Goal: Task Accomplishment & Management: Use online tool/utility

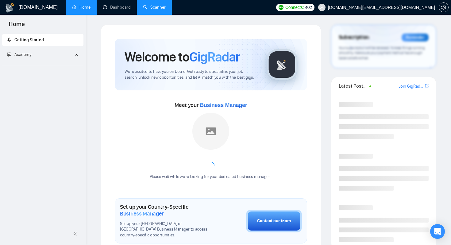
click at [154, 10] on link "Scanner" at bounding box center [154, 7] width 23 height 5
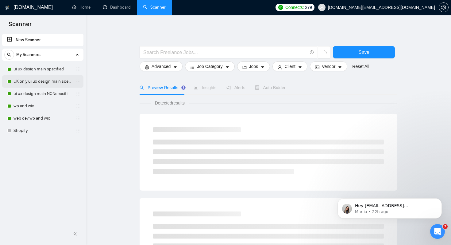
click at [47, 82] on link "UK only ui ux design main specified" at bounding box center [43, 81] width 58 height 12
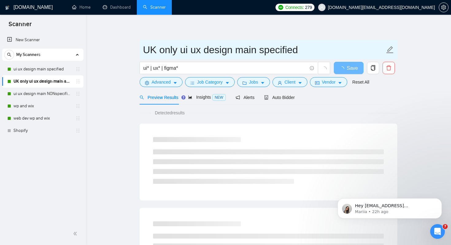
drag, startPoint x: 143, startPoint y: 48, endPoint x: 236, endPoint y: 55, distance: 93.6
click at [236, 55] on input "UK only ui ux design main specified" at bounding box center [264, 49] width 242 height 15
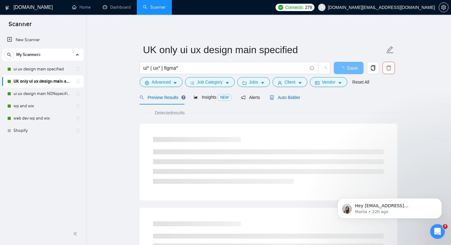
click at [291, 97] on span "Auto Bidder" at bounding box center [285, 97] width 30 height 5
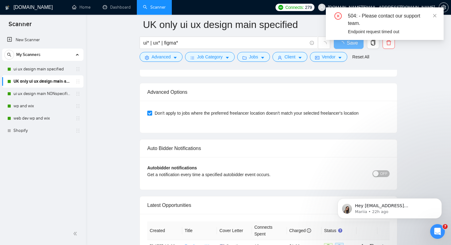
scroll to position [1427, 0]
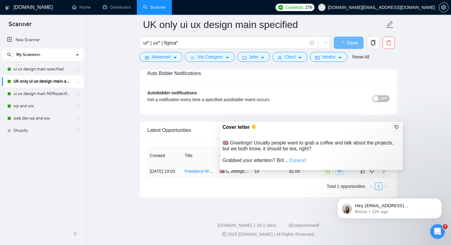
click at [302, 158] on link "Expand" at bounding box center [297, 160] width 17 height 5
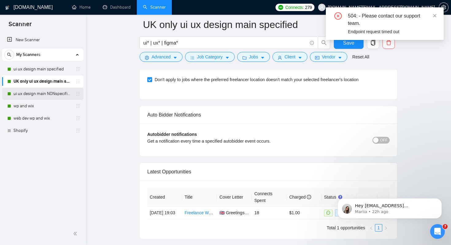
click at [49, 98] on link "ui ux design main NONspecified" at bounding box center [43, 94] width 58 height 12
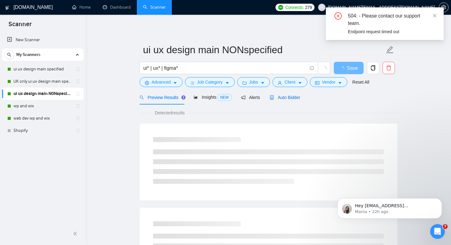
click at [284, 100] on div "Auto Bidder" at bounding box center [285, 97] width 30 height 7
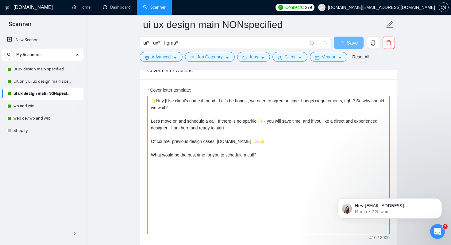
scroll to position [677, 0]
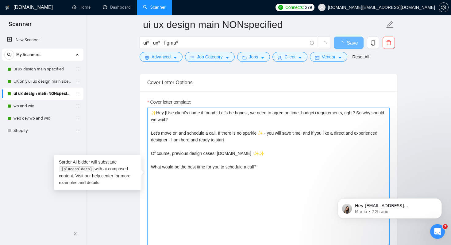
drag, startPoint x: 222, startPoint y: 113, endPoint x: 280, endPoint y: 122, distance: 58.0
click at [280, 122] on textarea "✨Hey [Use client's name if found]! Let's be honest, we need to agree on time+bu…" at bounding box center [268, 177] width 243 height 138
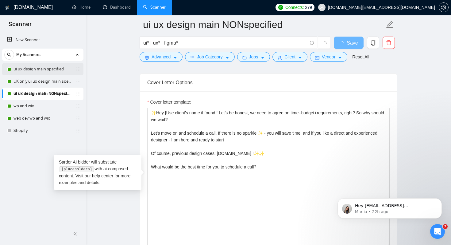
click at [53, 69] on link "ui ux design main specified" at bounding box center [43, 69] width 58 height 12
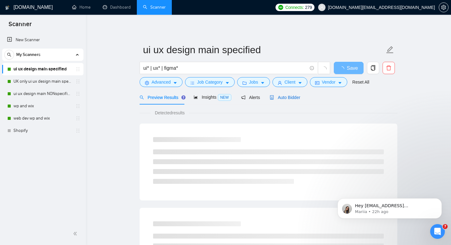
click at [293, 96] on span "Auto Bidder" at bounding box center [285, 97] width 30 height 5
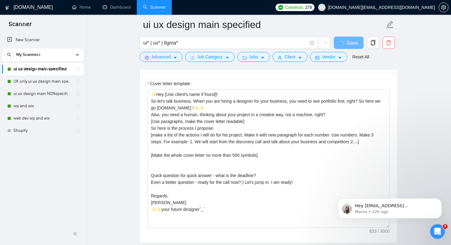
scroll to position [704, 0]
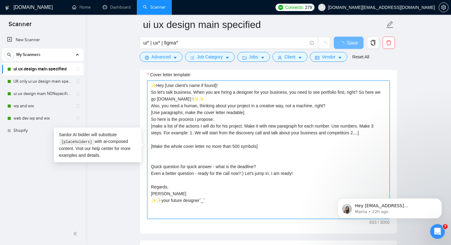
drag, startPoint x: 163, startPoint y: 85, endPoint x: 250, endPoint y: 85, distance: 87.2
click at [250, 85] on textarea "✨Hey [Use client's name if found]! So let's talk business. When you are hiring …" at bounding box center [268, 149] width 243 height 138
drag, startPoint x: 149, startPoint y: 114, endPoint x: 270, endPoint y: 114, distance: 121.6
click at [270, 114] on textarea "✨Hey [Use client's name if found]! So let's talk business. When you are hiring …" at bounding box center [268, 149] width 243 height 138
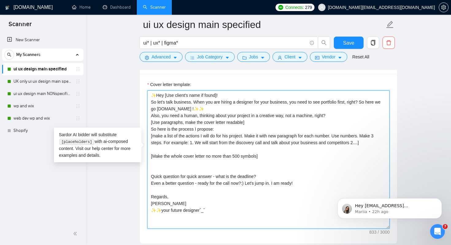
drag, startPoint x: 149, startPoint y: 126, endPoint x: 361, endPoint y: 129, distance: 211.6
click at [361, 129] on textarea "✨Hey [Use client's name if found]! So let's talk business. When you are hiring …" at bounding box center [268, 159] width 243 height 138
drag, startPoint x: 380, startPoint y: 144, endPoint x: 147, endPoint y: 134, distance: 233.0
click at [147, 134] on div "Cover letter template: ✨Hey [Use client's name if found]! So let's talk busines…" at bounding box center [268, 159] width 257 height 170
click at [154, 155] on textarea "✨Hey [Use client's name if found]! So let's talk business. When you are hiring …" at bounding box center [268, 159] width 243 height 138
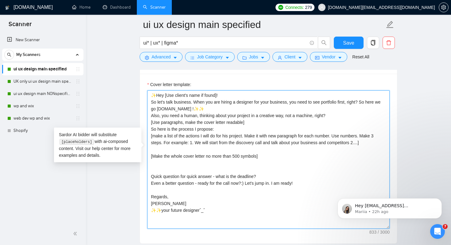
click at [154, 155] on textarea "✨Hey [Use client's name if found]! So let's talk business. When you are hiring …" at bounding box center [268, 159] width 243 height 138
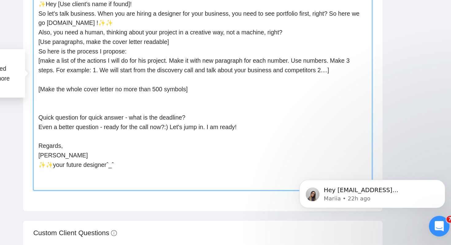
scroll to position [728, 0]
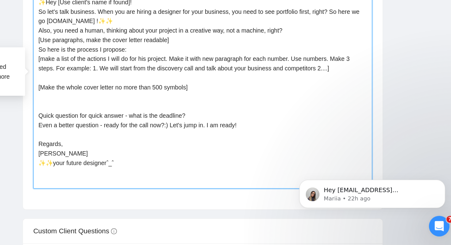
click at [186, 187] on textarea "✨Hey [Use client's name if found]! So let's talk business. When you are hiring …" at bounding box center [268, 135] width 243 height 138
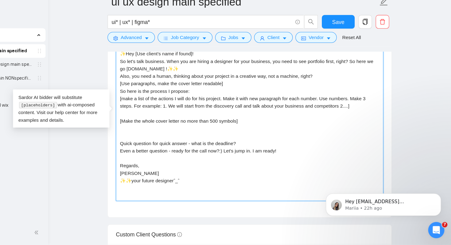
scroll to position [728, 0]
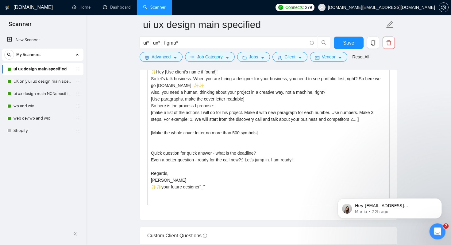
click at [436, 234] on icon "Open Intercom Messenger" at bounding box center [437, 230] width 10 height 10
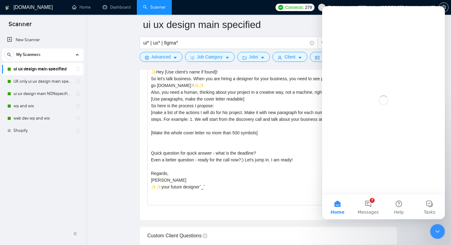
scroll to position [0, 0]
click at [366, 209] on button "7 Messages" at bounding box center [368, 206] width 31 height 25
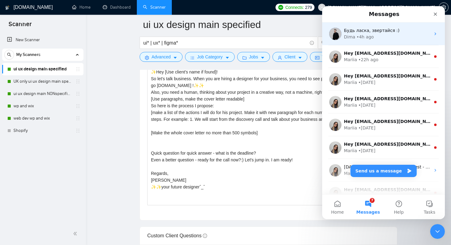
click at [393, 29] on span "Будь ласка, звертайся :)" at bounding box center [372, 30] width 56 height 5
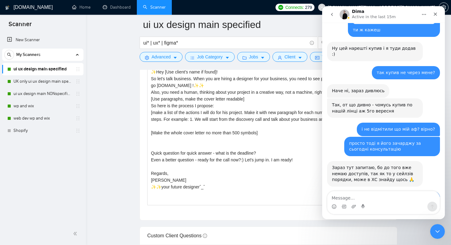
scroll to position [6665, 0]
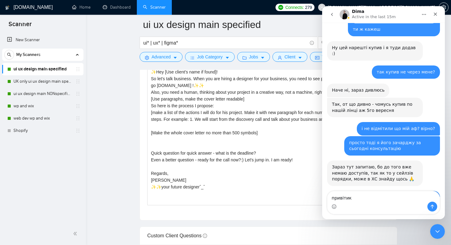
type textarea "привітики"
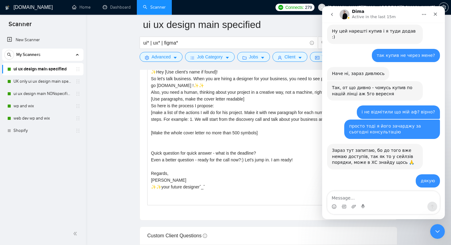
scroll to position [6683, 0]
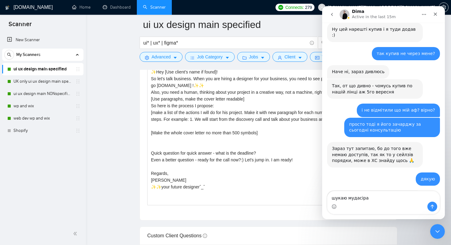
type textarea "шукаю мудасіра)"
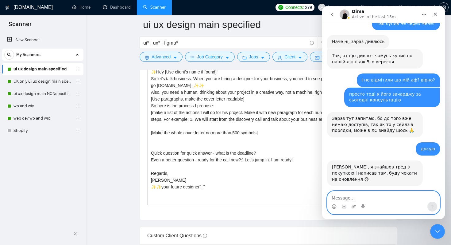
scroll to position [6729, 0]
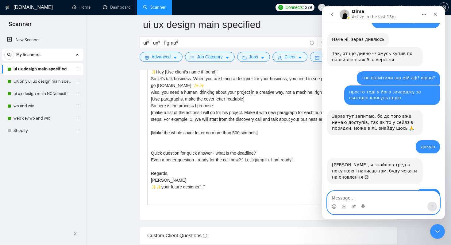
click at [343, 195] on textarea "Message…" at bounding box center [384, 196] width 112 height 10
click at [376, 200] on textarea "Message…" at bounding box center [384, 196] width 112 height 10
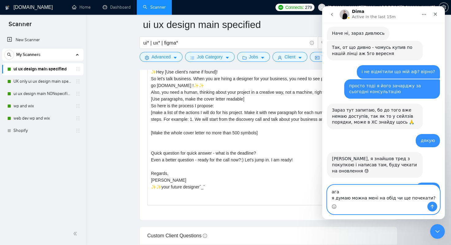
type textarea "ага я думаю можна мені на обід чи ще почекати?)"
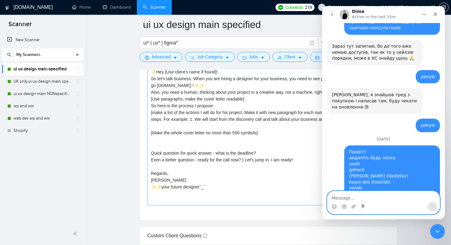
scroll to position [6818, 0]
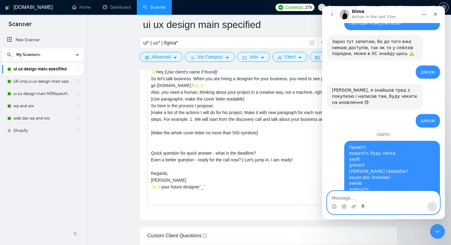
click at [389, 198] on textarea "Message…" at bounding box center [384, 196] width 112 height 10
click at [392, 198] on textarea "Message…" at bounding box center [384, 196] width 112 height 10
type textarea "добре) я до марії, не звертай уваги)"
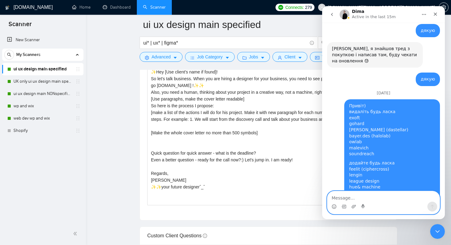
scroll to position [6861, 0]
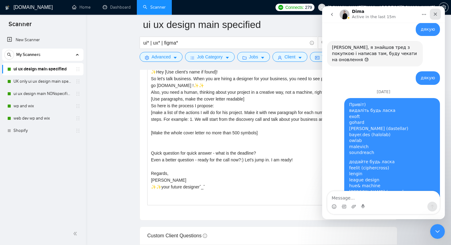
click at [436, 14] on icon "Close" at bounding box center [435, 14] width 3 height 3
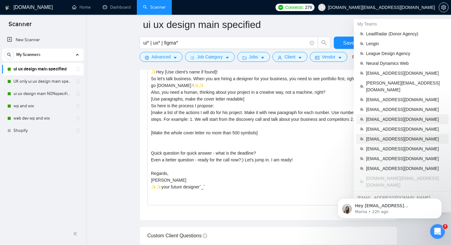
scroll to position [6871, 0]
click at [399, 116] on span "[EMAIL_ADDRESS][DOMAIN_NAME]" at bounding box center [405, 119] width 79 height 7
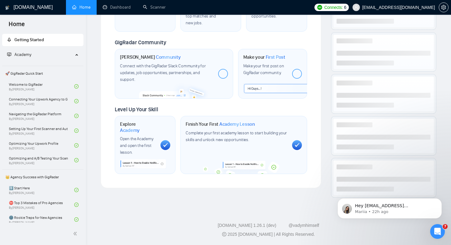
scroll to position [280, 0]
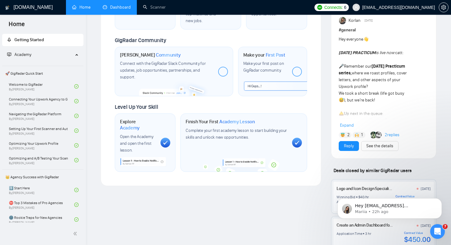
click at [109, 8] on link "Dashboard" at bounding box center [117, 7] width 28 height 5
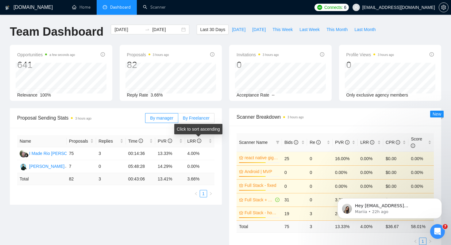
click at [198, 120] on span "By Freelancer" at bounding box center [196, 117] width 27 height 5
click at [178, 119] on input "By Freelancer" at bounding box center [178, 119] width 0 height 0
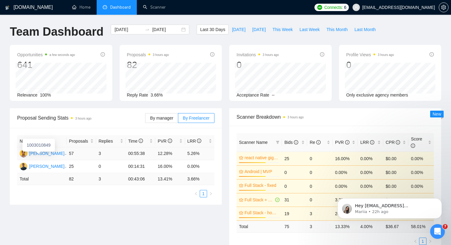
click at [54, 152] on div "Saad Mahmood" at bounding box center [46, 153] width 35 height 7
click at [52, 168] on div "Mudassar Raza" at bounding box center [46, 166] width 35 height 7
click at [156, 123] on div "By manager By Freelancer" at bounding box center [179, 118] width 69 height 10
click at [157, 120] on span "By manager" at bounding box center [161, 117] width 23 height 5
click at [146, 119] on input "By manager" at bounding box center [146, 119] width 0 height 0
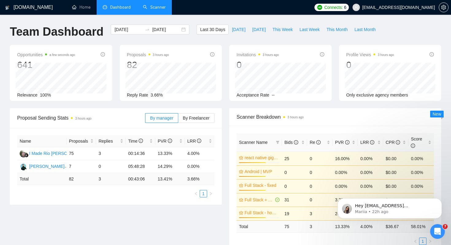
click at [150, 10] on link "Scanner" at bounding box center [154, 7] width 23 height 5
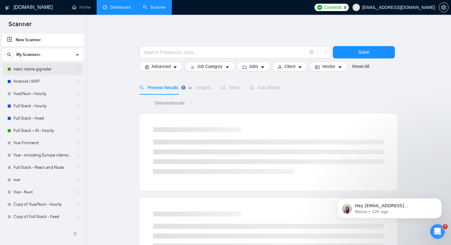
click at [44, 68] on link "react native gigradar" at bounding box center [43, 69] width 58 height 12
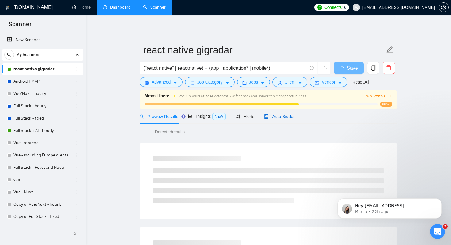
click at [278, 113] on div "Auto Bidder" at bounding box center [279, 116] width 30 height 7
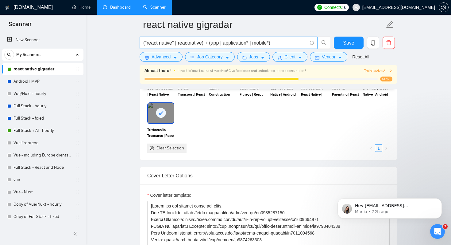
scroll to position [554, 0]
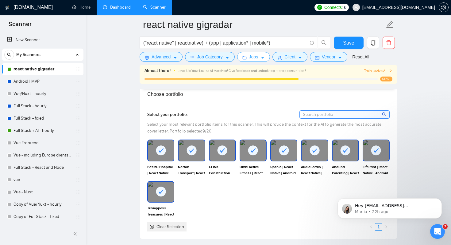
click at [259, 61] on button "Jobs" at bounding box center [253, 57] width 33 height 10
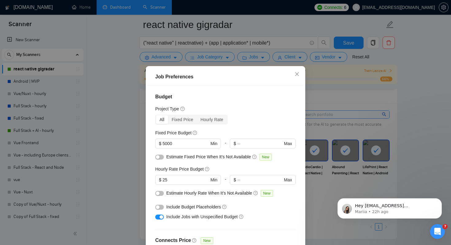
click at [76, 110] on div "Job Preferences Budget Project Type All Fixed Price Hourly Rate Fixed Price Bud…" at bounding box center [225, 122] width 451 height 245
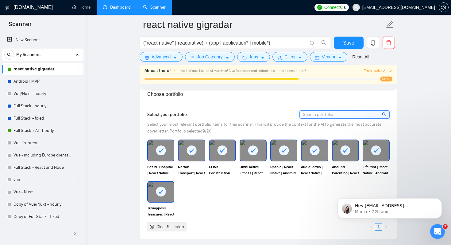
click at [119, 9] on link "Dashboard" at bounding box center [117, 7] width 28 height 5
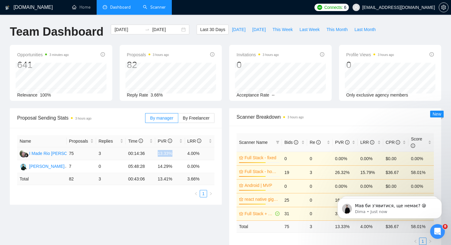
drag, startPoint x: 158, startPoint y: 153, endPoint x: 178, endPoint y: 152, distance: 19.7
click at [178, 152] on td "13.33%" at bounding box center [169, 153] width 29 height 13
click at [157, 10] on link "Scanner" at bounding box center [154, 7] width 23 height 5
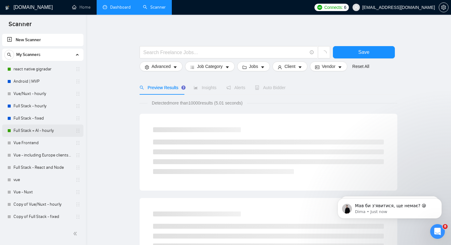
click at [33, 131] on link "Full Stack + AI - hourly" at bounding box center [43, 130] width 58 height 12
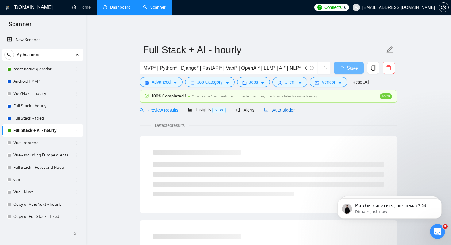
click at [292, 111] on span "Auto Bidder" at bounding box center [279, 109] width 30 height 5
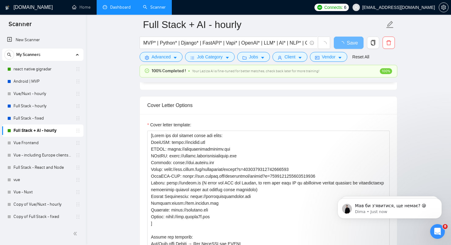
scroll to position [615, 0]
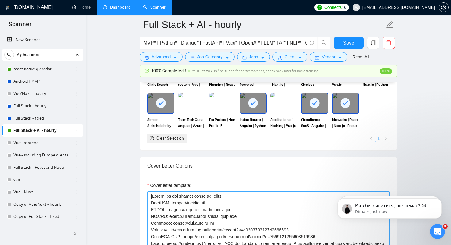
drag, startPoint x: 147, startPoint y: 203, endPoint x: 261, endPoint y: 213, distance: 114.1
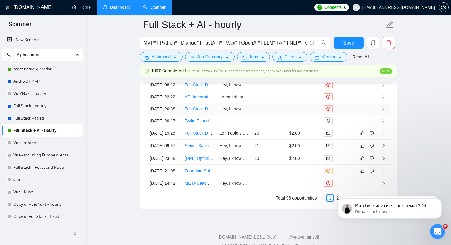
scroll to position [1637, 0]
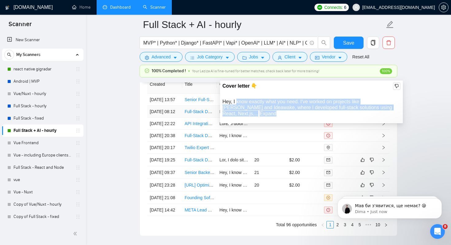
drag, startPoint x: 236, startPoint y: 102, endPoint x: 281, endPoint y: 111, distance: 45.1
click at [281, 111] on div "Cover letter 👇 Hey, I know exactly what you need. I've worked on projects like …" at bounding box center [311, 101] width 183 height 43
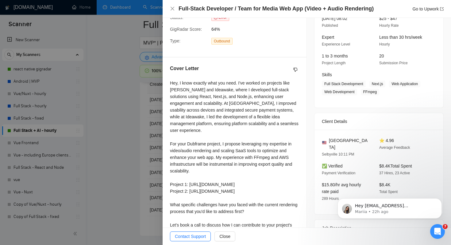
scroll to position [91, 0]
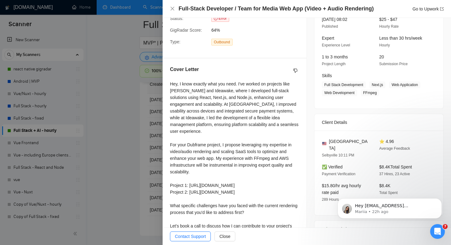
drag, startPoint x: 171, startPoint y: 81, endPoint x: 181, endPoint y: 83, distance: 10.2
click at [172, 81] on div "Hey, I know exactly what you need. I've worked on projects like Romingo and Ide…" at bounding box center [234, 168] width 129 height 176
click at [192, 80] on div "Hey, I know exactly what you need. I've worked on projects like Romingo and Ide…" at bounding box center [234, 168] width 129 height 176
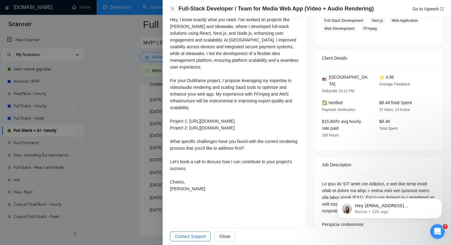
scroll to position [180, 0]
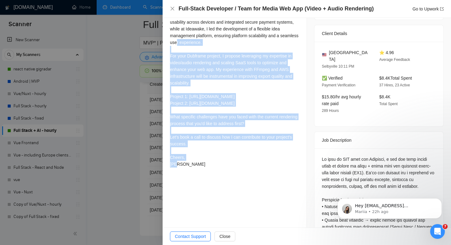
drag, startPoint x: 174, startPoint y: 49, endPoint x: 188, endPoint y: 172, distance: 124.0
click at [188, 172] on div "Opportunity Details Created: 17 Sep, 2025 08:11 Scanner: Full Stack + AI - hour…" at bounding box center [235, 210] width 144 height 656
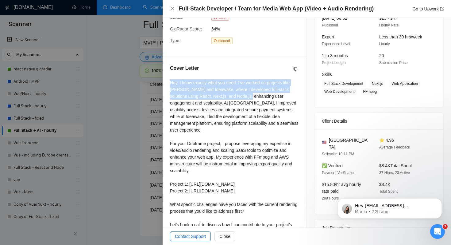
drag, startPoint x: 169, startPoint y: 82, endPoint x: 249, endPoint y: 96, distance: 80.8
click at [249, 96] on div "Cover Letter Hey, I know exactly what you need. I've worked on projects like Ro…" at bounding box center [235, 161] width 144 height 208
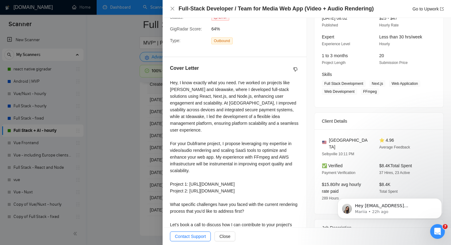
click at [125, 43] on div at bounding box center [225, 122] width 451 height 245
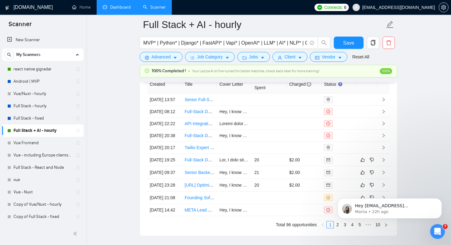
click at [122, 6] on link "Dashboard" at bounding box center [117, 7] width 28 height 5
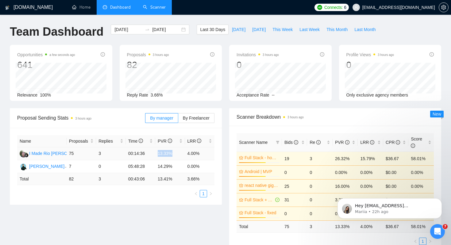
drag, startPoint x: 156, startPoint y: 154, endPoint x: 175, endPoint y: 154, distance: 18.7
click at [175, 154] on td "13.33%" at bounding box center [169, 153] width 29 height 13
drag, startPoint x: 186, startPoint y: 154, endPoint x: 207, endPoint y: 153, distance: 21.8
click at [210, 153] on td "4.00%" at bounding box center [200, 153] width 30 height 13
click at [164, 157] on td "13.33%" at bounding box center [169, 153] width 29 height 13
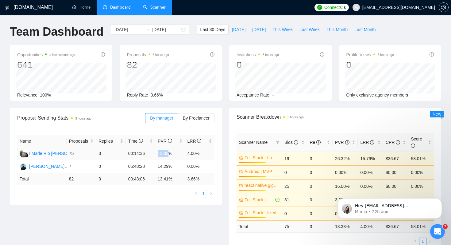
drag, startPoint x: 155, startPoint y: 154, endPoint x: 170, endPoint y: 154, distance: 14.1
click at [170, 154] on td "13.33%" at bounding box center [169, 153] width 29 height 13
click at [169, 152] on td "13.33%" at bounding box center [169, 153] width 29 height 13
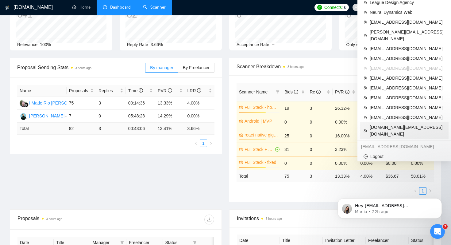
click at [397, 124] on span "[DOMAIN_NAME][EMAIL_ADDRESS][DOMAIN_NAME]" at bounding box center [407, 131] width 75 height 14
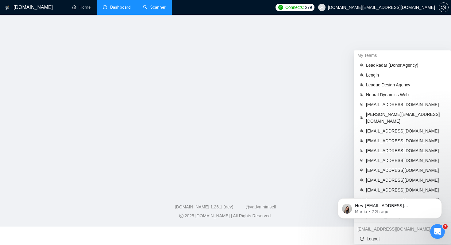
scroll to position [136, 0]
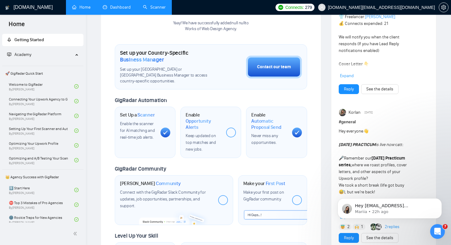
click at [158, 6] on link "Scanner" at bounding box center [154, 7] width 23 height 5
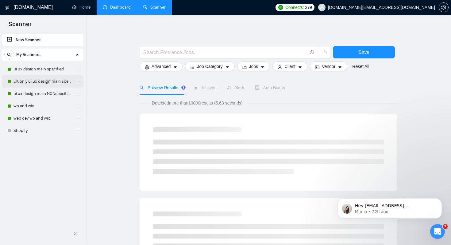
click at [49, 83] on link "UK only ui ux design main specified" at bounding box center [43, 81] width 58 height 12
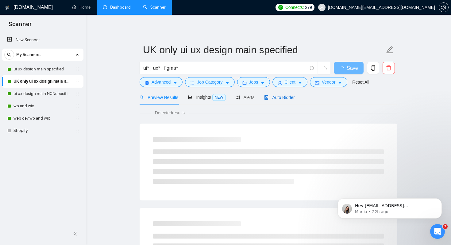
click at [276, 96] on span "Auto Bidder" at bounding box center [279, 97] width 30 height 5
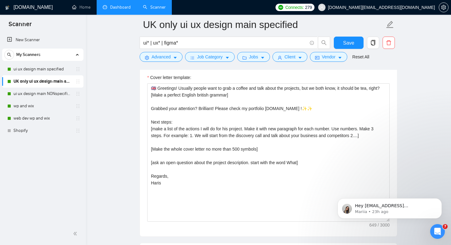
scroll to position [715, 0]
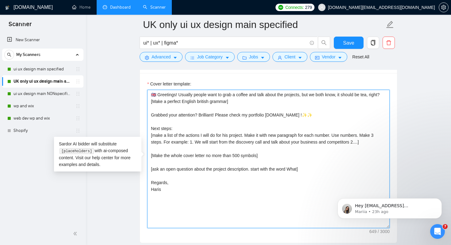
drag, startPoint x: 152, startPoint y: 93, endPoint x: 175, endPoint y: 103, distance: 24.8
click at [175, 103] on textarea "🇬🇧 Greetings! Usually people want to grab a coffee and talk about the projects,…" at bounding box center [268, 159] width 243 height 138
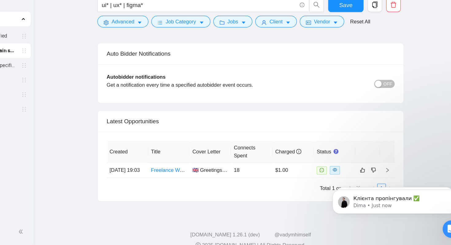
scroll to position [1494, 0]
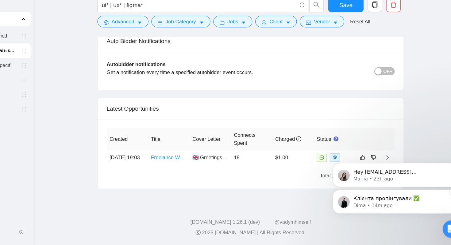
click at [386, 191] on p "Dima • 14m ago" at bounding box center [388, 192] width 79 height 6
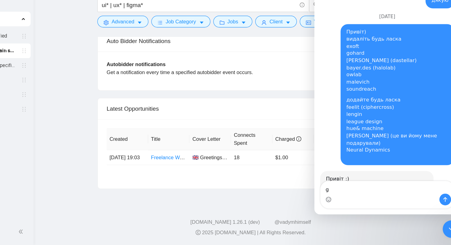
scroll to position [6913, 0]
type textarea "прийшли!"
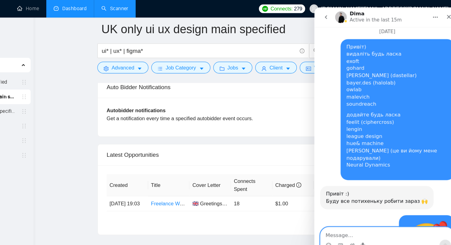
scroll to position [6954, 0]
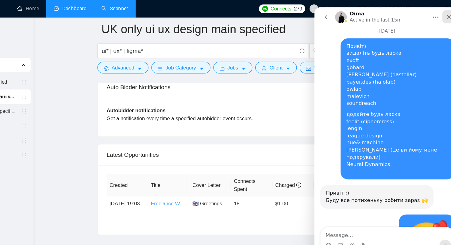
click at [428, 14] on icon "Close" at bounding box center [427, 15] width 5 height 5
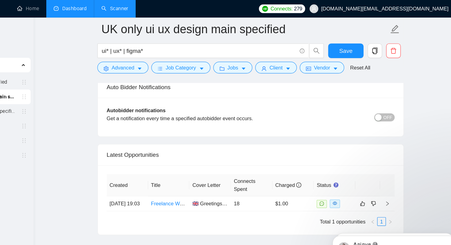
scroll to position [0, 0]
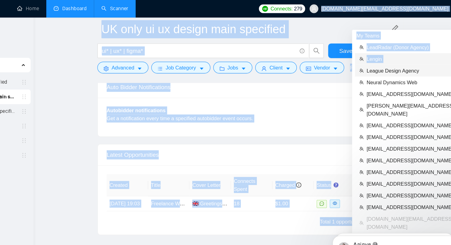
drag, startPoint x: 410, startPoint y: 10, endPoint x: 405, endPoint y: 49, distance: 38.6
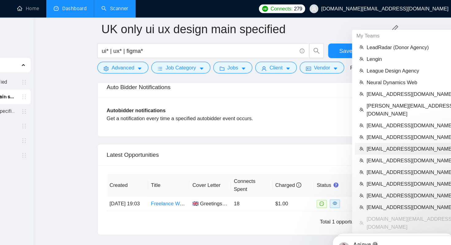
click at [378, 122] on span "[EMAIL_ADDRESS][DOMAIN_NAME]" at bounding box center [405, 125] width 79 height 7
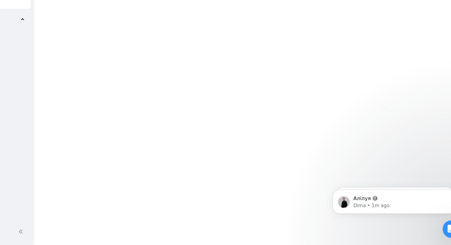
scroll to position [280, 0]
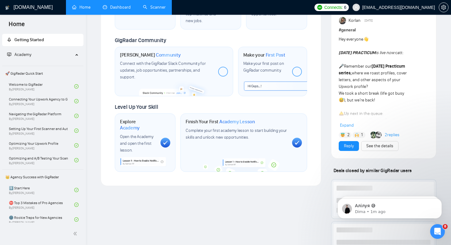
click at [154, 8] on link "Scanner" at bounding box center [154, 7] width 23 height 5
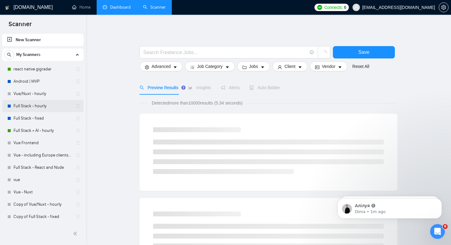
click at [53, 109] on link "Full Stack - hourly" at bounding box center [43, 106] width 58 height 12
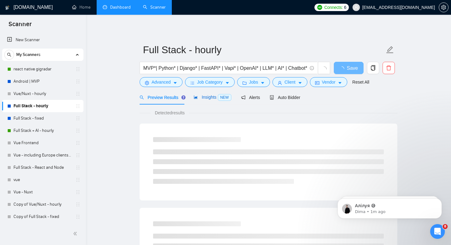
click at [207, 97] on span "Insights NEW" at bounding box center [212, 97] width 37 height 5
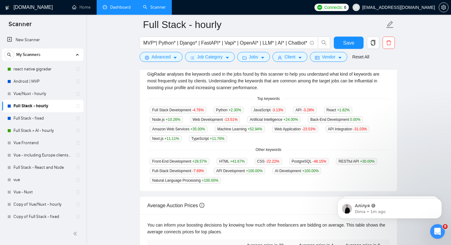
scroll to position [139, 0]
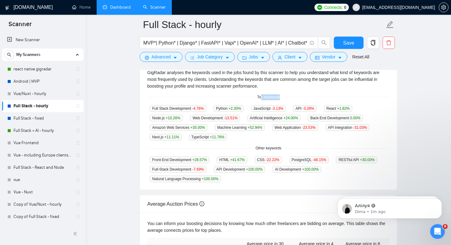
drag, startPoint x: 261, startPoint y: 96, endPoint x: 300, endPoint y: 97, distance: 39.3
click at [300, 97] on div "Top keywords" at bounding box center [268, 97] width 243 height 6
click at [294, 137] on div "Full Stack Development -4.76 % Python +2.30 % JavaScript -3.13 % API -3.28 % Re…" at bounding box center [268, 123] width 243 height 36
drag, startPoint x: 255, startPoint y: 96, endPoint x: 283, endPoint y: 96, distance: 28.0
click at [283, 96] on span "Top keywords" at bounding box center [269, 97] width 30 height 6
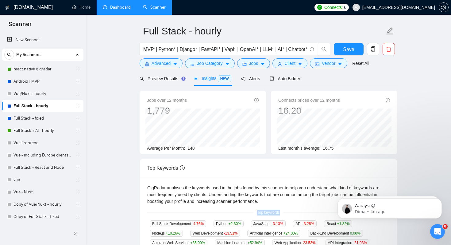
scroll to position [0, 0]
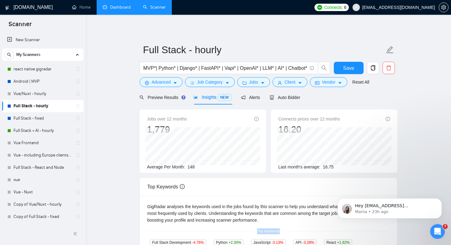
click at [125, 7] on link "Dashboard" at bounding box center [117, 7] width 28 height 5
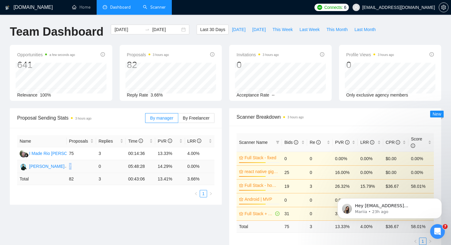
drag, startPoint x: 69, startPoint y: 165, endPoint x: 81, endPoint y: 165, distance: 12.0
click at [81, 165] on td "7" at bounding box center [81, 166] width 29 height 13
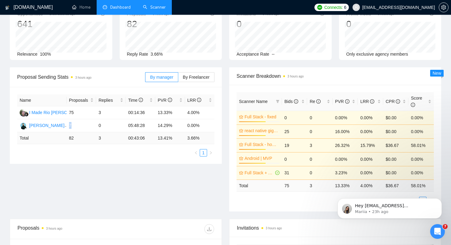
scroll to position [44, 0]
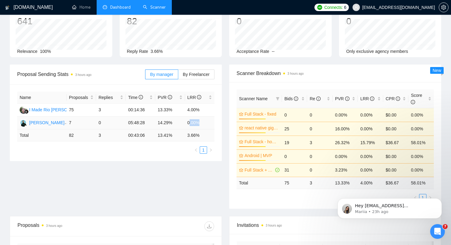
drag, startPoint x: 189, startPoint y: 122, endPoint x: 211, endPoint y: 122, distance: 22.4
click at [211, 122] on td "0.00%" at bounding box center [200, 122] width 30 height 13
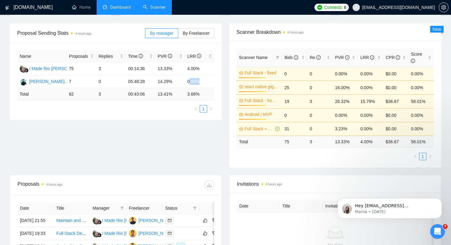
scroll to position [0, 0]
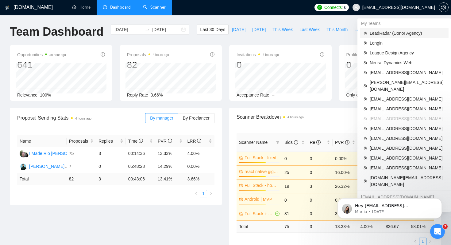
click at [390, 32] on span "LeadRadar (Donor Agency)" at bounding box center [407, 33] width 75 height 7
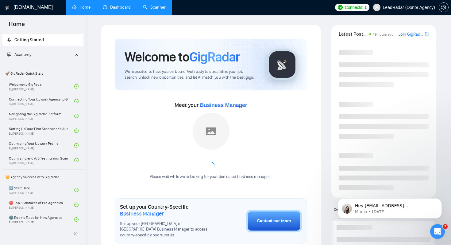
click at [159, 10] on link "Scanner" at bounding box center [154, 7] width 23 height 5
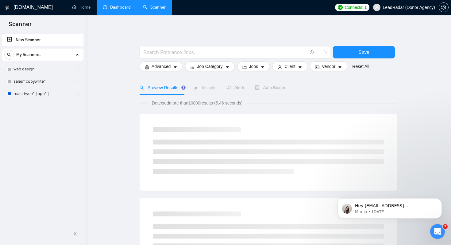
click at [33, 44] on link "New Scanner" at bounding box center [43, 40] width 72 height 12
click at [209, 45] on div at bounding box center [269, 43] width 258 height 6
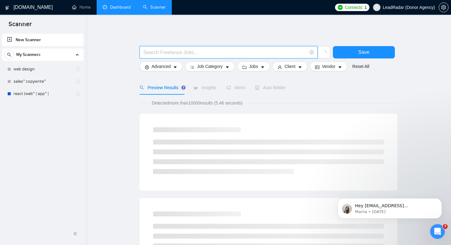
click at [209, 50] on input "text" at bounding box center [225, 53] width 164 height 8
type input "magento*"
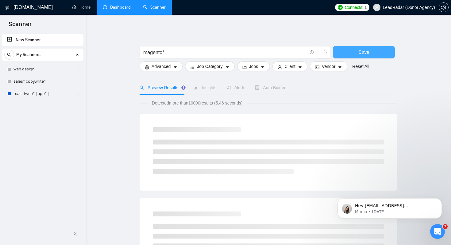
click at [373, 52] on button "Save" at bounding box center [364, 52] width 62 height 12
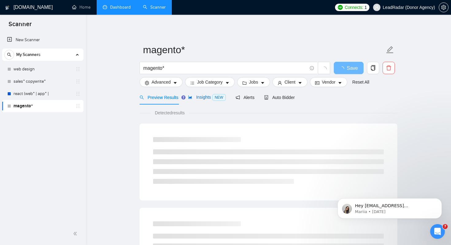
click at [206, 96] on span "Insights NEW" at bounding box center [206, 97] width 37 height 5
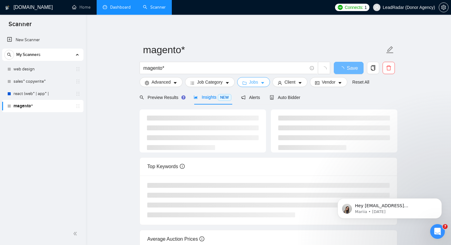
click at [251, 80] on span "Jobs" at bounding box center [253, 82] width 9 height 7
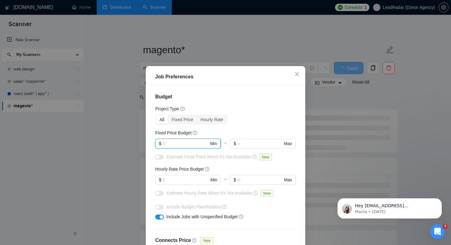
click at [188, 144] on input "text" at bounding box center [186, 143] width 46 height 7
type input "3000"
click at [187, 178] on input "text" at bounding box center [186, 179] width 46 height 7
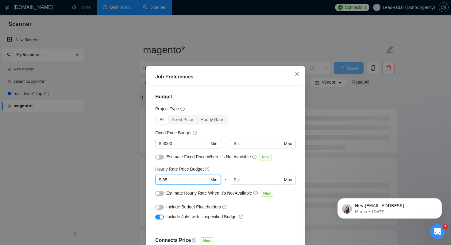
type input "35"
click at [266, 121] on div "All Fixed Price Hourly Rate" at bounding box center [225, 120] width 141 height 10
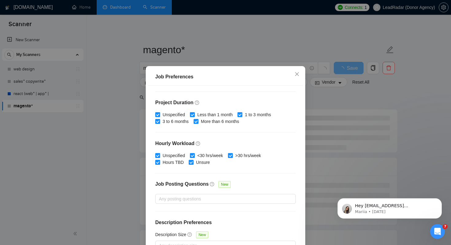
scroll to position [39, 0]
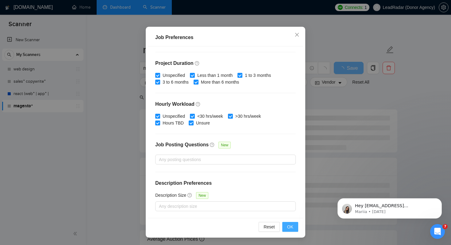
click at [293, 225] on span "OK" at bounding box center [290, 226] width 6 height 7
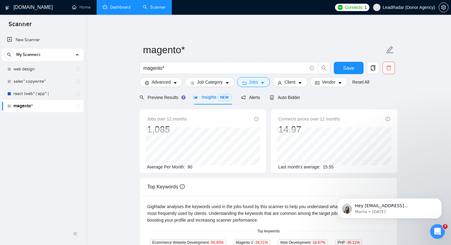
click at [192, 167] on span "90" at bounding box center [190, 166] width 5 height 5
click at [168, 99] on span "Preview Results" at bounding box center [162, 97] width 44 height 5
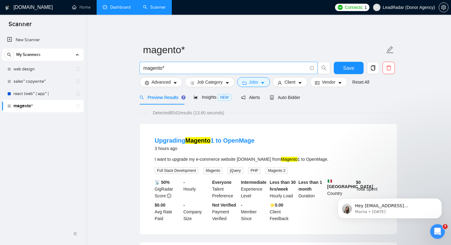
click at [203, 69] on input "magento*" at bounding box center [225, 68] width 164 height 8
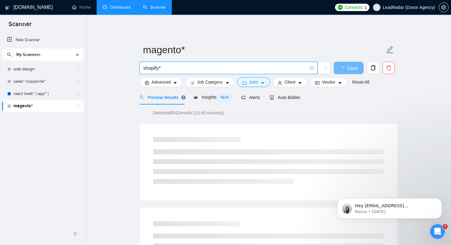
type input "shopify*"
click at [209, 100] on div "Insights NEW" at bounding box center [212, 97] width 37 height 7
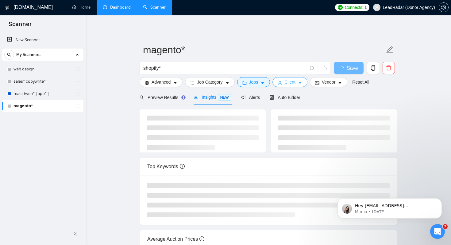
click at [293, 85] on button "Client" at bounding box center [290, 82] width 35 height 10
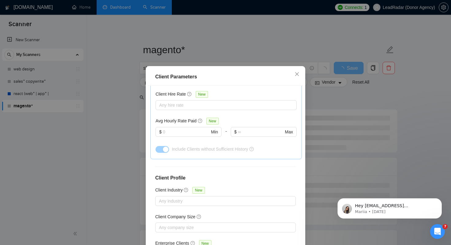
scroll to position [185, 0]
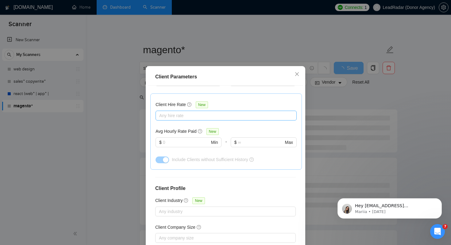
click at [222, 120] on div "Any hire rate" at bounding box center [226, 116] width 141 height 10
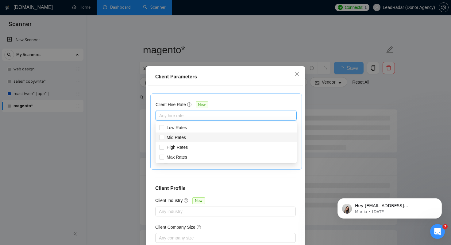
click at [218, 140] on div "Mid Rates" at bounding box center [226, 137] width 134 height 7
checkbox input "true"
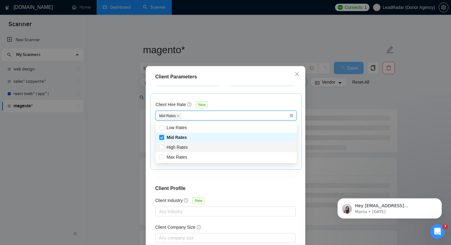
click at [218, 149] on div "High Rates" at bounding box center [226, 147] width 134 height 7
checkbox input "true"
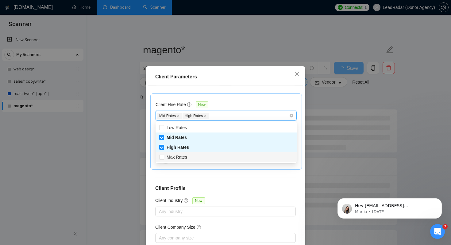
click at [218, 157] on div "Max Rates" at bounding box center [226, 157] width 134 height 7
checkbox input "true"
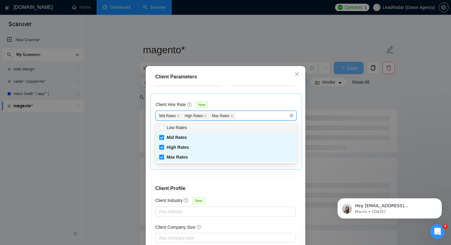
click at [262, 102] on div "Client Hire Rate New" at bounding box center [226, 106] width 141 height 10
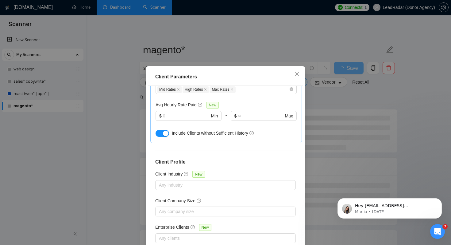
scroll to position [39, 0]
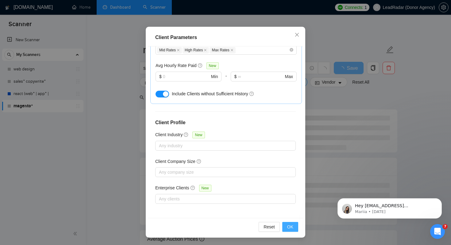
click at [295, 225] on button "OK" at bounding box center [291, 227] width 16 height 10
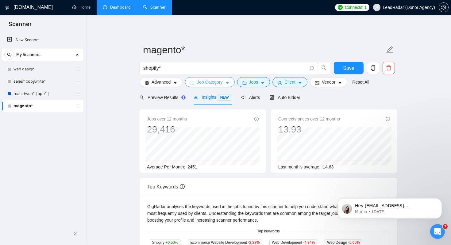
click at [220, 83] on span "Job Category" at bounding box center [209, 82] width 25 height 7
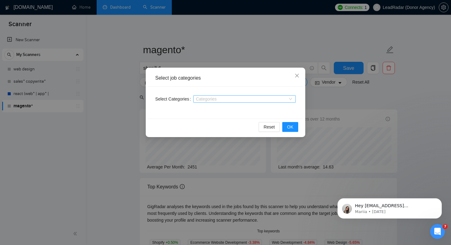
click at [252, 99] on div at bounding box center [241, 98] width 93 height 5
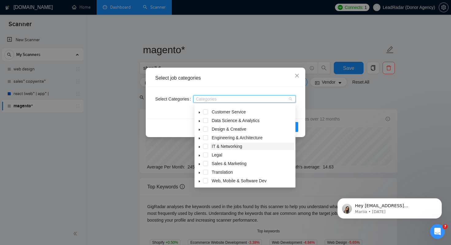
scroll to position [25, 0]
click at [208, 172] on span at bounding box center [205, 171] width 5 height 5
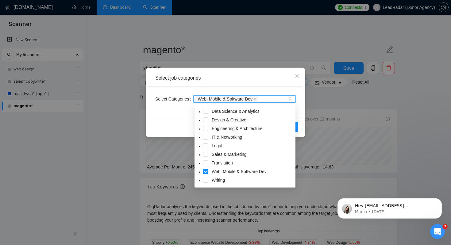
click at [178, 128] on div "Reset OK" at bounding box center [225, 127] width 155 height 16
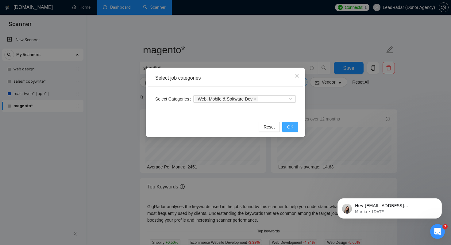
click at [291, 130] on button "OK" at bounding box center [291, 127] width 16 height 10
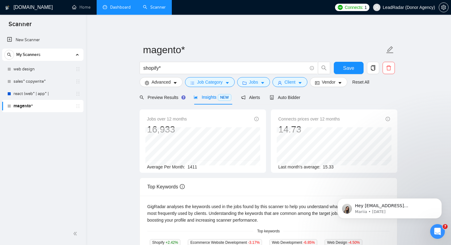
click at [195, 169] on span "1411" at bounding box center [193, 166] width 10 height 5
click at [256, 23] on div "GigRadar.io Home Dashboard Scanner Connects: 1 LeadRadar (Donor Agency) magento…" at bounding box center [268, 246] width 365 height 493
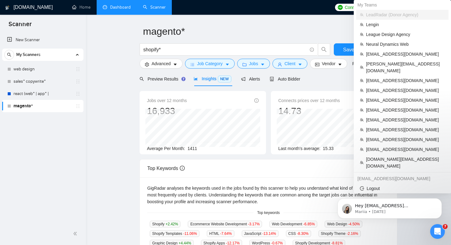
scroll to position [28, 0]
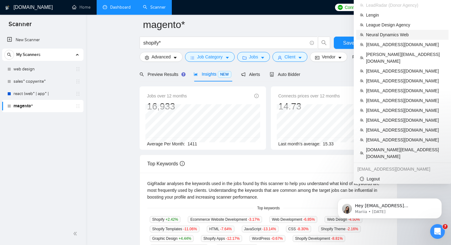
click at [383, 36] on span "Neural Dynamics Web" at bounding box center [405, 34] width 79 height 7
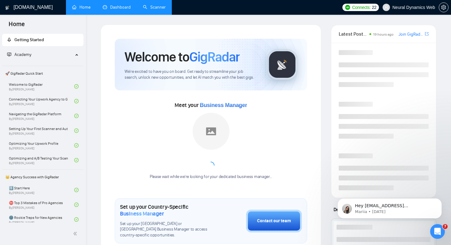
click at [158, 10] on link "Scanner" at bounding box center [154, 7] width 23 height 5
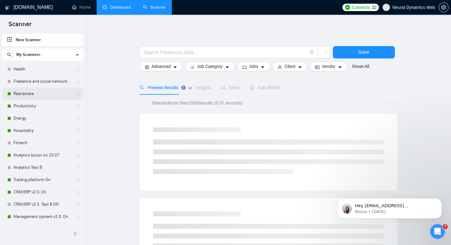
click at [53, 92] on link "Real estate" at bounding box center [43, 94] width 58 height 12
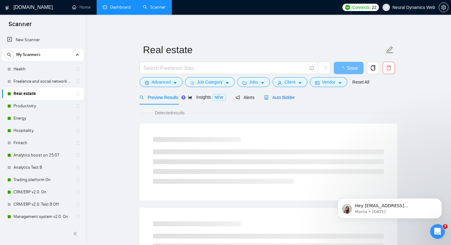
click at [286, 99] on span "Auto Bidder" at bounding box center [279, 97] width 30 height 5
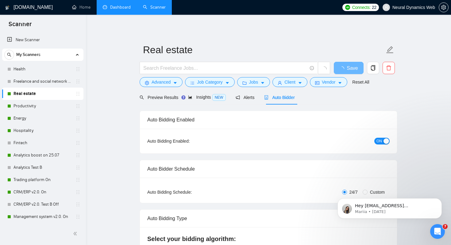
checkbox input "true"
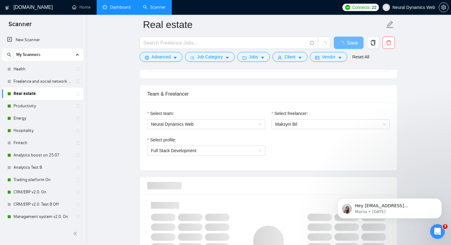
scroll to position [294, 0]
click at [292, 126] on span "Maksym Bil" at bounding box center [330, 122] width 111 height 9
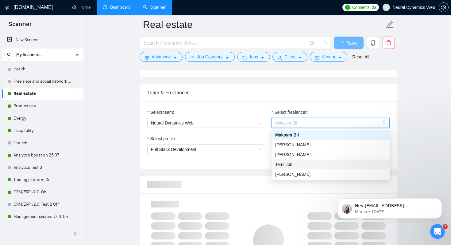
click at [234, 165] on div "Select team: Neural Dynamics Web Select freelancer: Maksym Bil Select profile: …" at bounding box center [268, 135] width 257 height 68
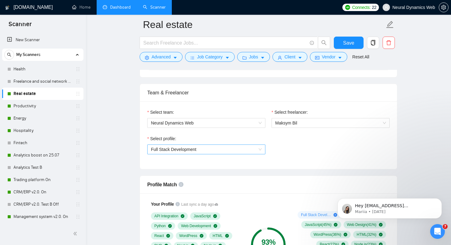
click at [228, 151] on span "Full Stack Development" at bounding box center [206, 149] width 111 height 9
click at [288, 168] on div "Select team: Neural Dynamics Web Select freelancer: Maksym Bil Select profile: …" at bounding box center [268, 135] width 257 height 68
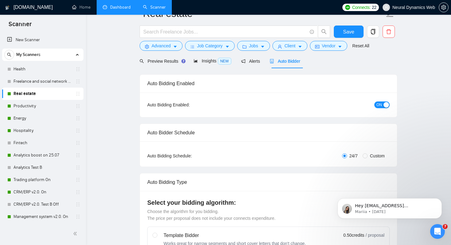
scroll to position [0, 0]
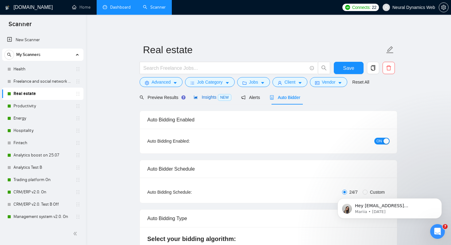
click at [204, 97] on span "Insights NEW" at bounding box center [212, 97] width 37 height 5
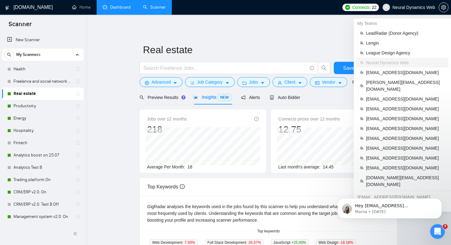
click at [408, 14] on span "Neural Dynamics Web" at bounding box center [409, 8] width 60 height 20
click at [383, 31] on span "LeadRadar (Donor Agency)" at bounding box center [405, 33] width 79 height 7
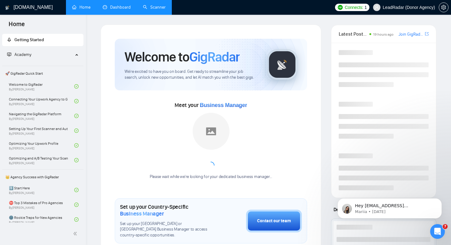
click at [159, 5] on link "Scanner" at bounding box center [154, 7] width 23 height 5
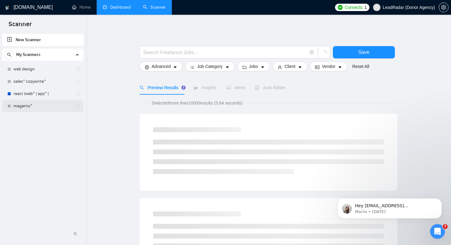
click at [43, 104] on link "magento*" at bounding box center [43, 106] width 58 height 12
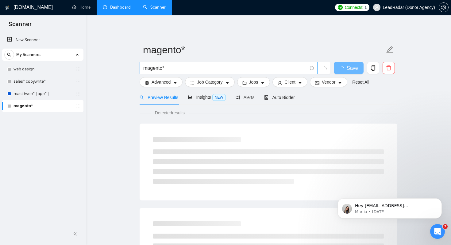
click at [178, 70] on input "magento*" at bounding box center [225, 68] width 164 height 8
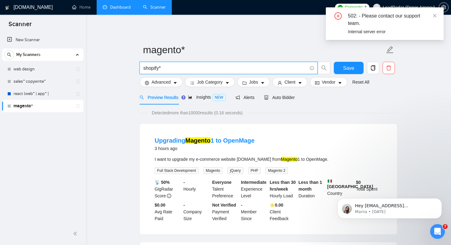
type input "shopify*"
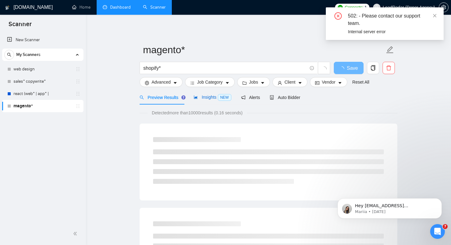
click at [209, 96] on span "Insights NEW" at bounding box center [212, 97] width 37 height 5
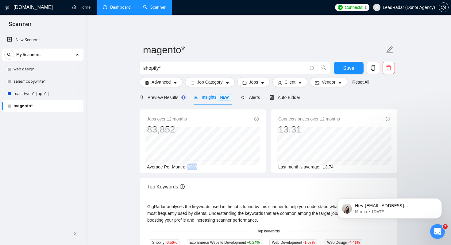
drag, startPoint x: 188, startPoint y: 167, endPoint x: 204, endPoint y: 167, distance: 15.7
click at [204, 167] on div "Average Per Month: 6988" at bounding box center [203, 166] width 112 height 7
click at [326, 82] on span "Vendor" at bounding box center [329, 82] width 14 height 7
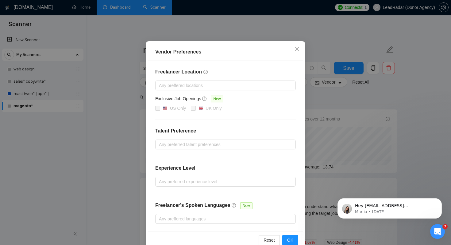
scroll to position [39, 0]
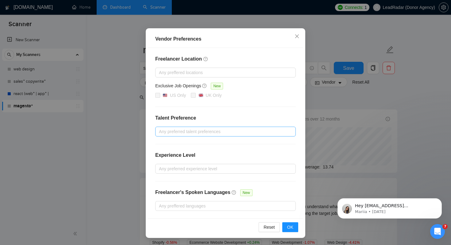
click at [247, 130] on div at bounding box center [222, 131] width 131 height 7
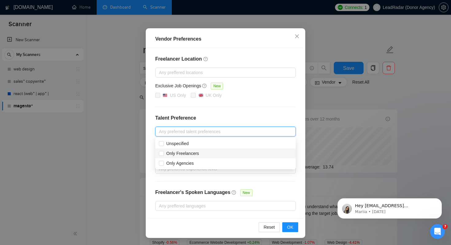
click at [244, 152] on div "Only Freelancers" at bounding box center [225, 153] width 133 height 7
checkbox input "true"
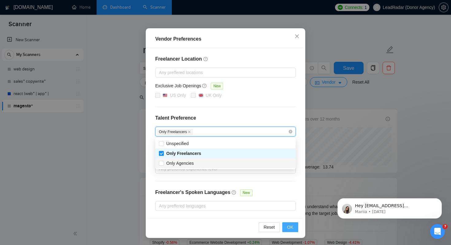
click at [295, 224] on button "OK" at bounding box center [291, 227] width 16 height 10
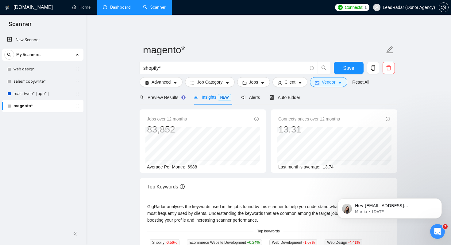
scroll to position [9, 0]
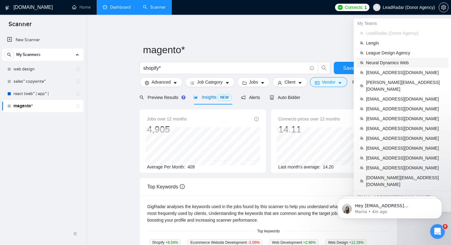
click at [389, 62] on span "Neural Dynamics Web" at bounding box center [405, 62] width 79 height 7
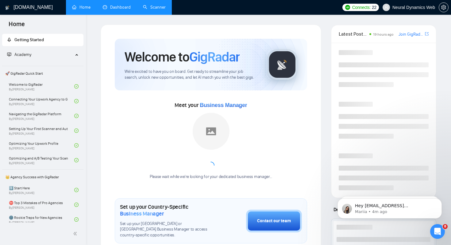
click at [120, 9] on link "Dashboard" at bounding box center [117, 7] width 28 height 5
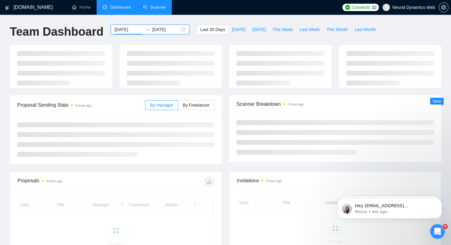
click at [123, 30] on input "2025-08-18" at bounding box center [129, 29] width 28 height 7
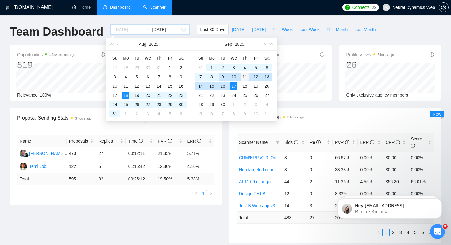
type input "2025-09-11"
click at [242, 76] on div "11" at bounding box center [244, 76] width 7 height 7
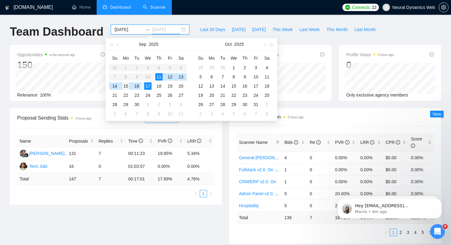
type input "2025-09-15"
click at [130, 87] on td "15" at bounding box center [125, 85] width 11 height 9
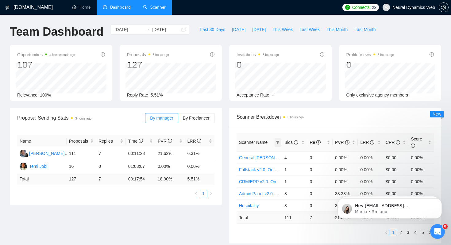
click at [276, 143] on icon "filter" at bounding box center [278, 142] width 4 height 4
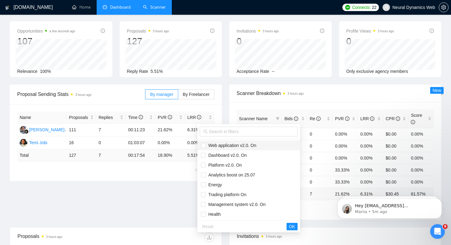
scroll to position [33, 0]
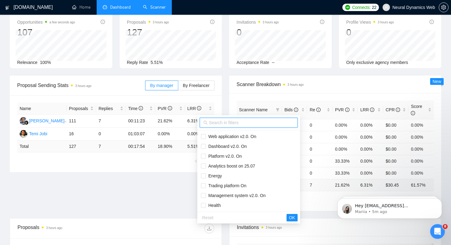
click at [238, 121] on input "text" at bounding box center [251, 122] width 85 height 7
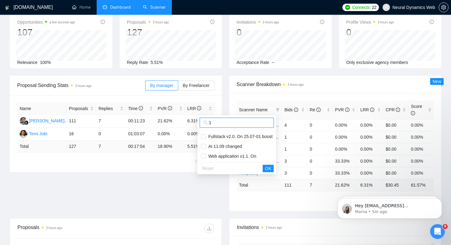
scroll to position [0, 0]
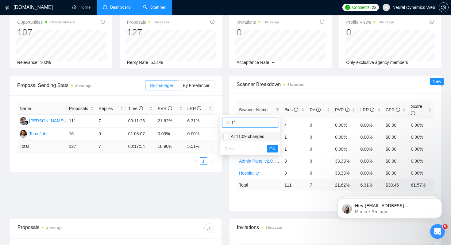
type input "11"
click at [250, 137] on span "AI 11.09 changed" at bounding box center [247, 136] width 36 height 5
checkbox input "true"
click at [277, 150] on button "OK" at bounding box center [272, 148] width 11 height 7
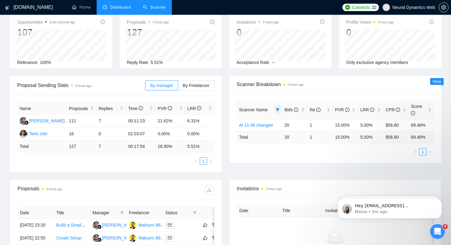
click at [277, 109] on icon "filter" at bounding box center [277, 109] width 3 height 3
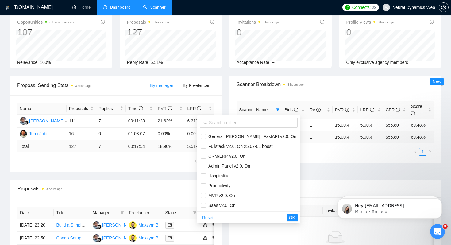
click at [229, 60] on div "Invitations 3 hours ago 0 Acceptance Rate --" at bounding box center [281, 40] width 110 height 56
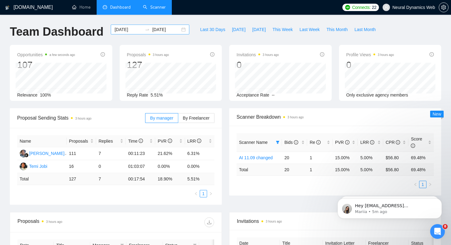
click at [130, 31] on input "2025-09-11" at bounding box center [129, 29] width 28 height 7
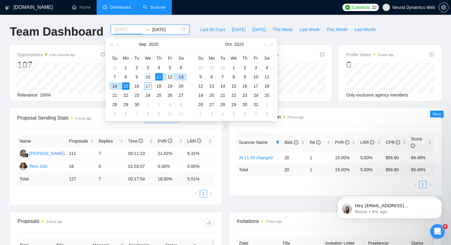
type input "2025-09-12"
click at [168, 77] on div "12" at bounding box center [169, 76] width 7 height 7
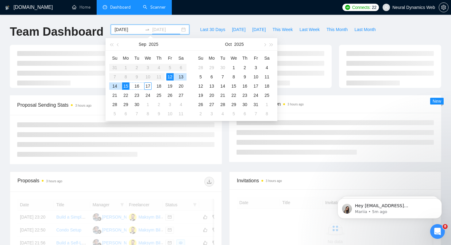
type input "2025-09-15"
click at [127, 86] on div "15" at bounding box center [125, 85] width 7 height 7
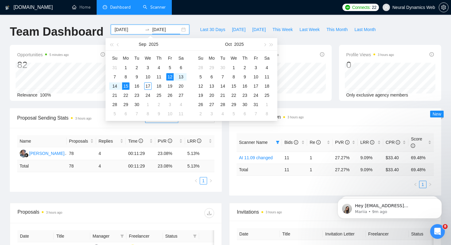
click at [328, 103] on div "Opportunities 5 minutes ago 82 Relevance 100% Proposals 3 hours ago 78 Reply Ra…" at bounding box center [225, 76] width 439 height 63
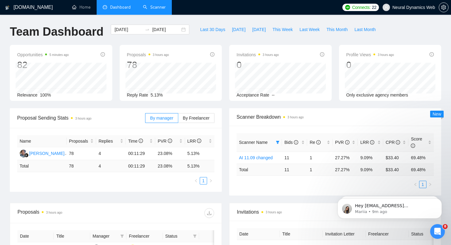
click at [152, 10] on link "Scanner" at bounding box center [154, 7] width 23 height 5
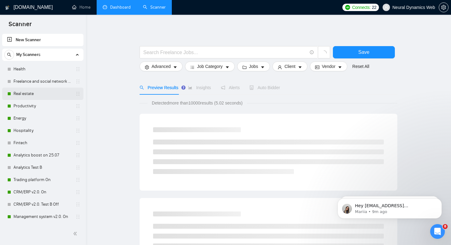
click at [58, 96] on link "Real estate" at bounding box center [43, 94] width 58 height 12
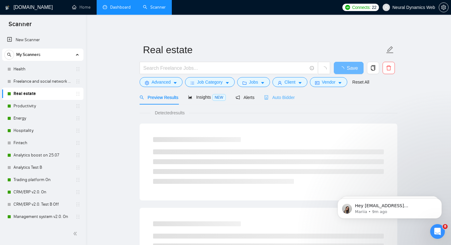
click at [291, 104] on div "Auto Bidder" at bounding box center [279, 97] width 30 height 14
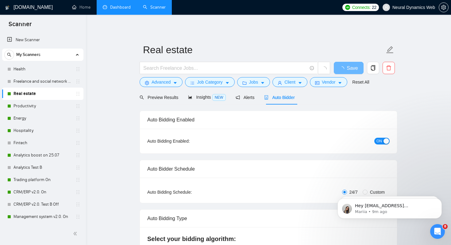
checkbox input "true"
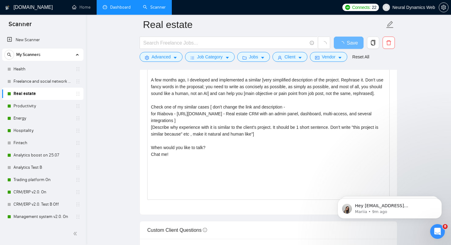
scroll to position [665, 0]
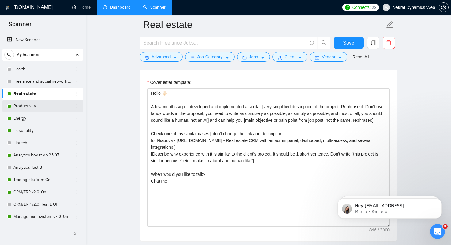
click at [32, 107] on link "Productivity" at bounding box center [43, 106] width 58 height 12
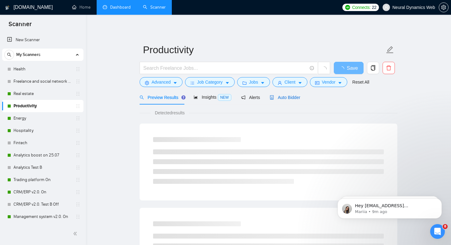
click at [287, 99] on span "Auto Bidder" at bounding box center [285, 97] width 30 height 5
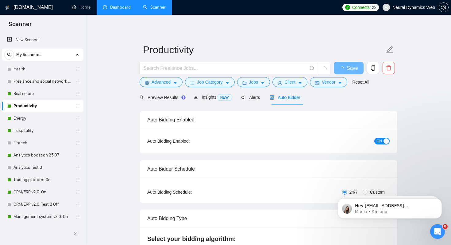
checkbox input "true"
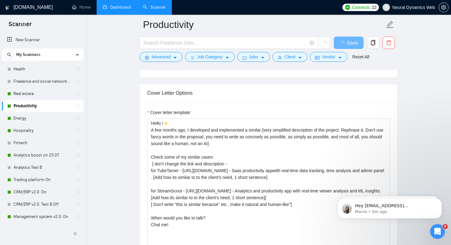
scroll to position [636, 0]
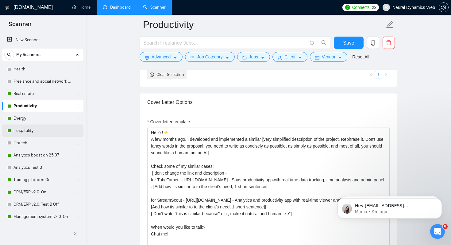
click at [43, 131] on link "Hospitality" at bounding box center [43, 130] width 58 height 12
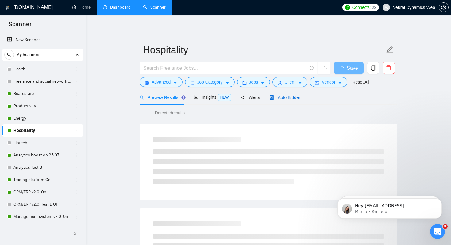
click at [287, 96] on span "Auto Bidder" at bounding box center [285, 97] width 30 height 5
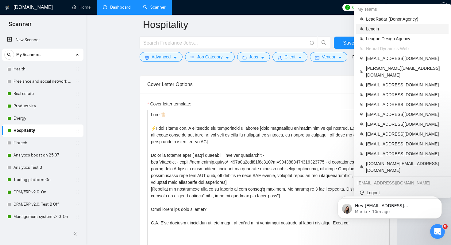
scroll to position [656, 0]
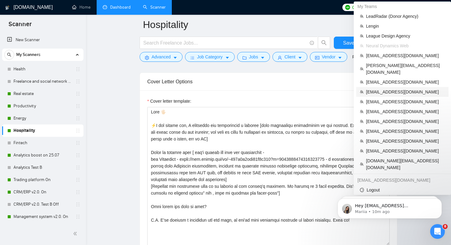
click at [380, 88] on span "[EMAIL_ADDRESS][DOMAIN_NAME]" at bounding box center [405, 91] width 79 height 7
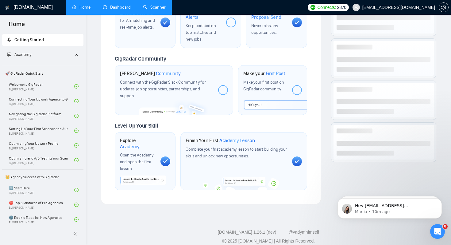
click at [117, 8] on link "Dashboard" at bounding box center [117, 7] width 28 height 5
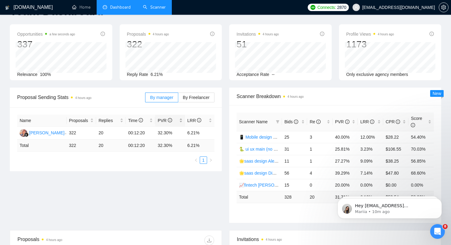
scroll to position [12, 0]
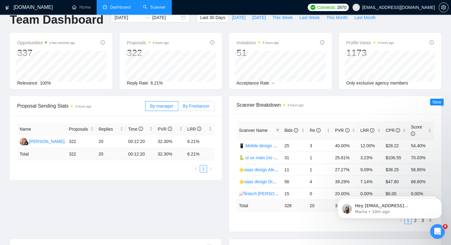
click at [195, 106] on span "By Freelancer" at bounding box center [196, 106] width 27 height 5
click at [178, 107] on input "By Freelancer" at bounding box center [178, 107] width 0 height 0
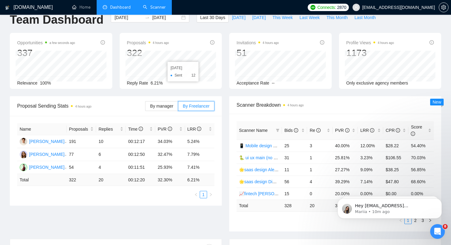
scroll to position [0, 0]
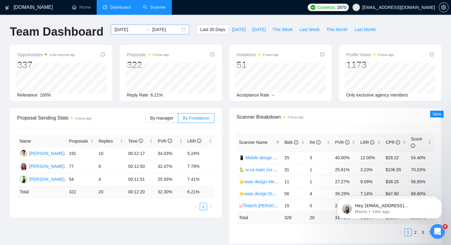
click at [128, 32] on input "2025-08-18" at bounding box center [129, 29] width 28 height 7
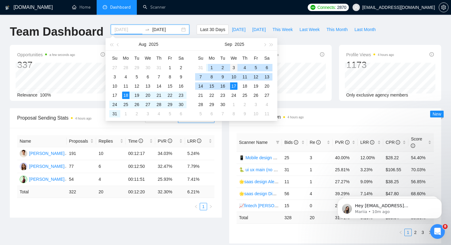
type input "2025-09-03"
click at [233, 68] on div "3" at bounding box center [233, 67] width 7 height 7
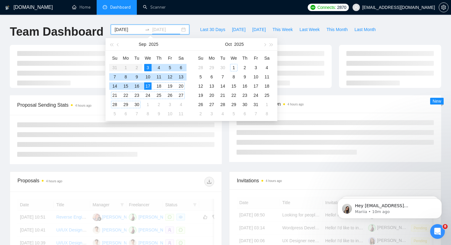
type input "2025-09-17"
click at [147, 87] on div "17" at bounding box center [147, 85] width 7 height 7
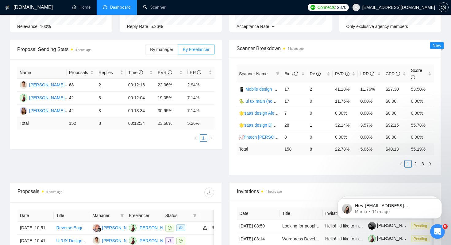
scroll to position [70, 0]
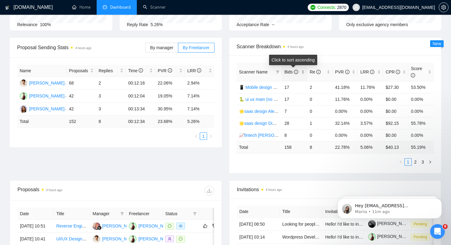
click at [293, 71] on span "Bids" at bounding box center [292, 71] width 14 height 5
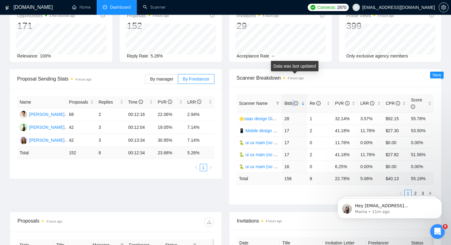
scroll to position [0, 0]
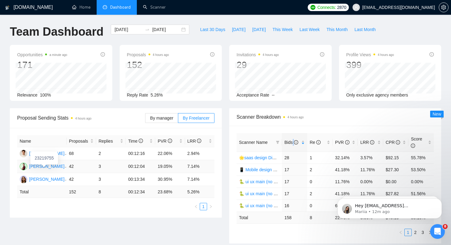
click at [59, 167] on div "Alexander Kuzminets" at bounding box center [46, 166] width 35 height 7
click at [59, 180] on div "Anastasia Shengel" at bounding box center [46, 179] width 35 height 7
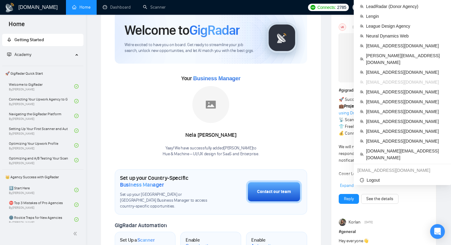
scroll to position [27, 0]
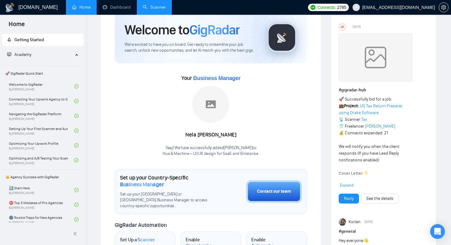
click at [157, 10] on link "Scanner" at bounding box center [154, 7] width 23 height 5
